Goal: Task Accomplishment & Management: Manage account settings

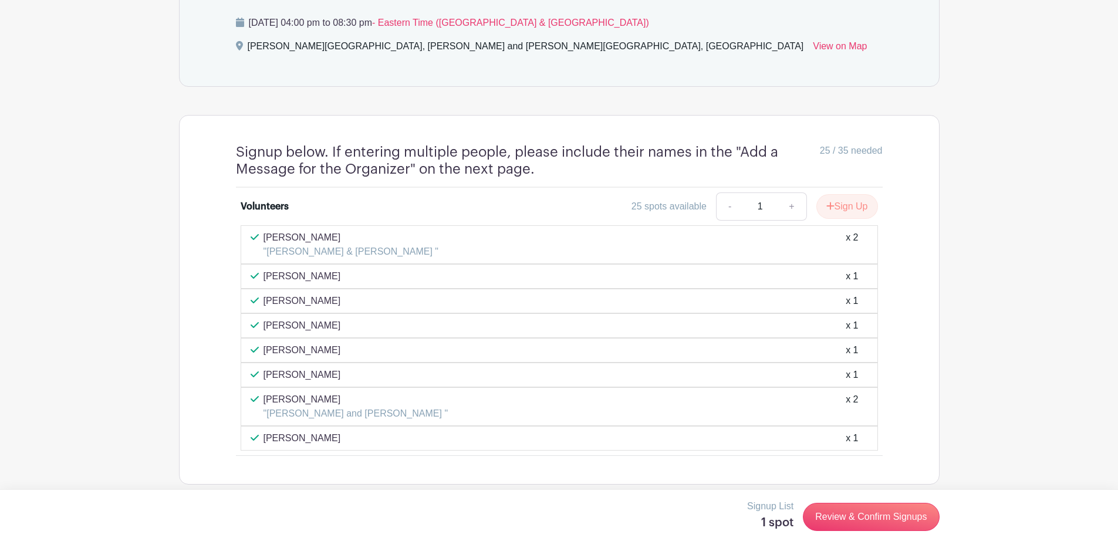
scroll to position [851, 0]
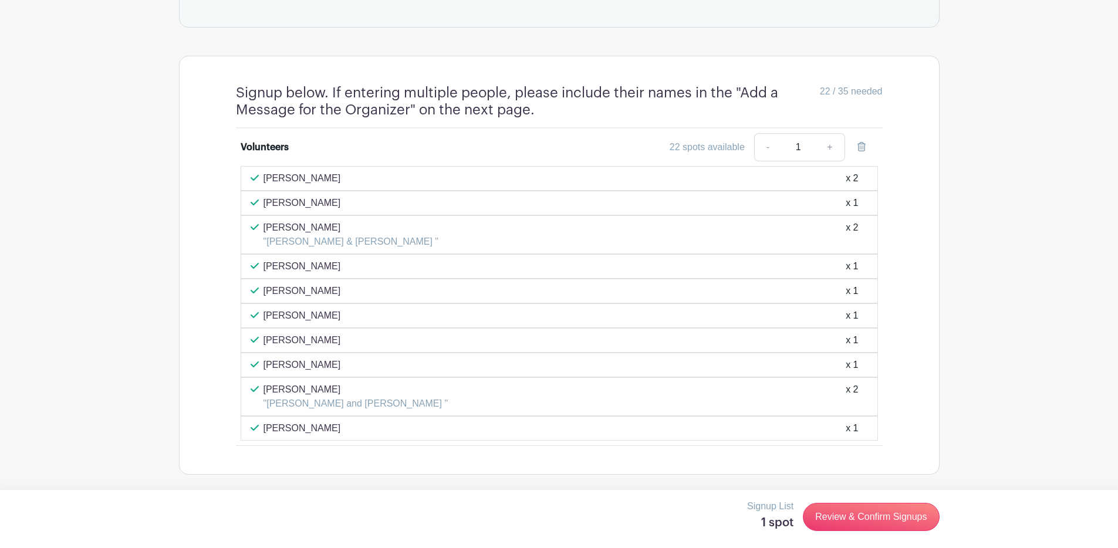
scroll to position [900, 0]
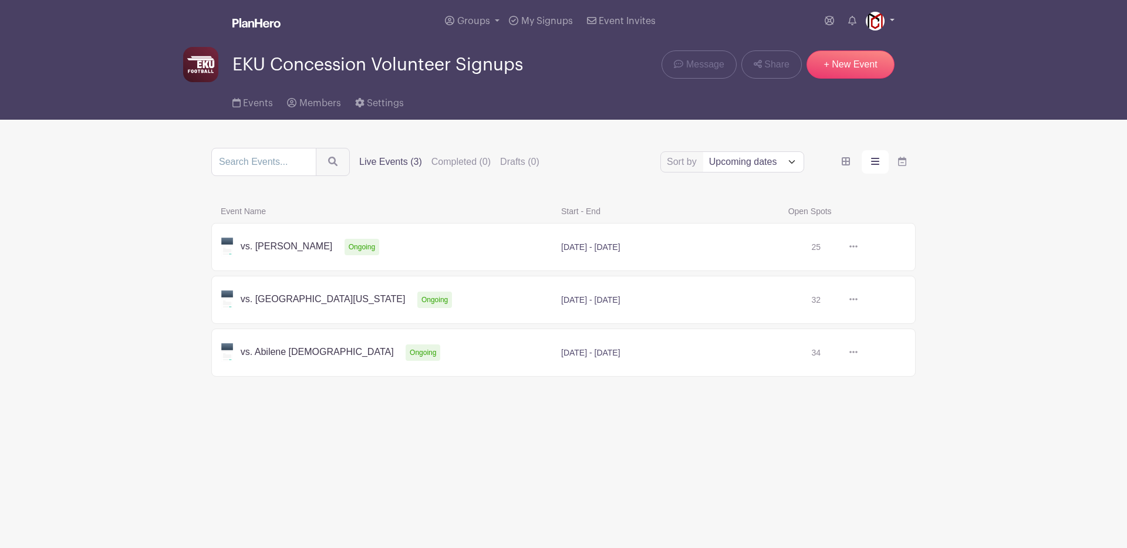
click at [872, 23] on img at bounding box center [875, 21] width 19 height 19
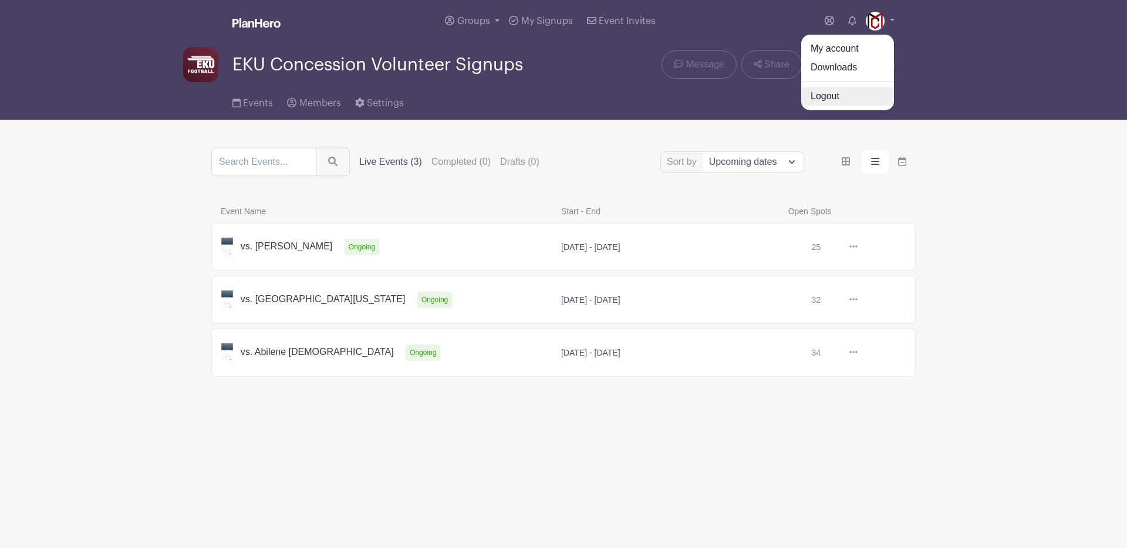
click at [881, 97] on link "Logout" at bounding box center [847, 96] width 93 height 19
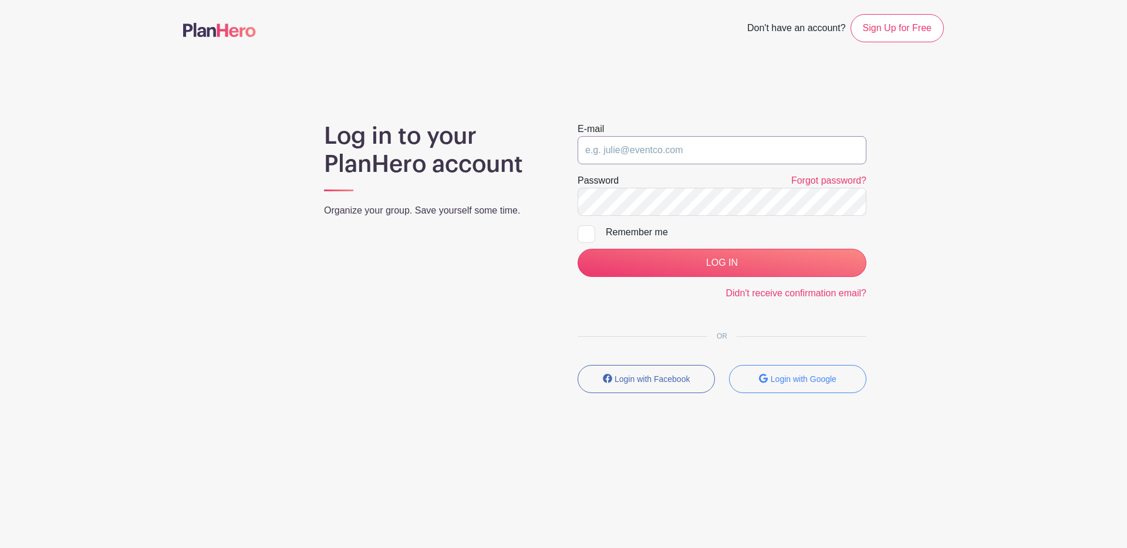
type input "support@madisoncentralband.com"
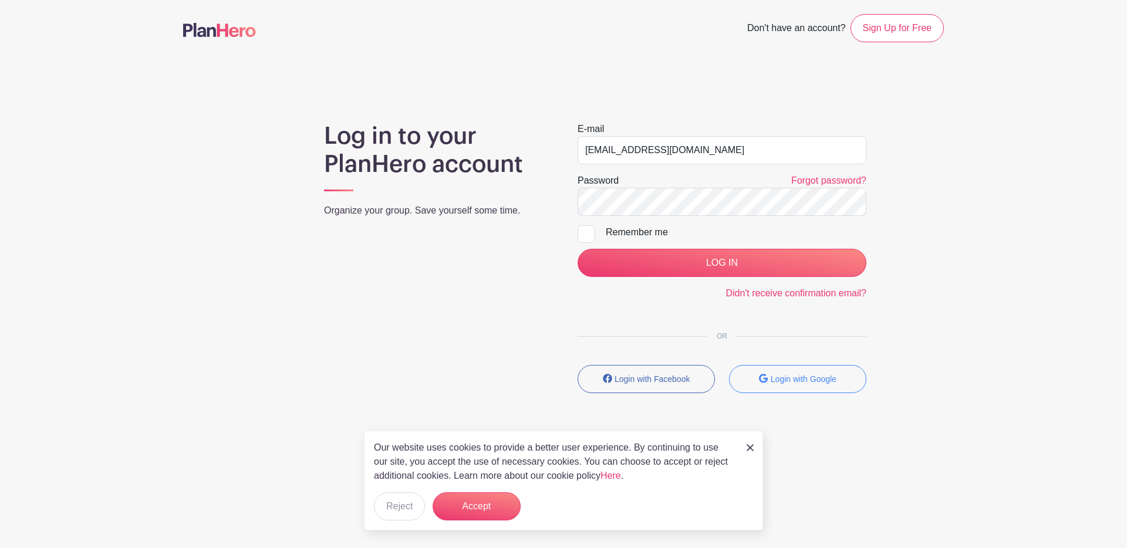
click at [492, 258] on div "Log in to your PlanHero account Organize your group. Save yourself some time." at bounding box center [437, 262] width 254 height 281
click at [648, 261] on input "LOG IN" at bounding box center [722, 263] width 289 height 28
